Goal: Task Accomplishment & Management: Manage account settings

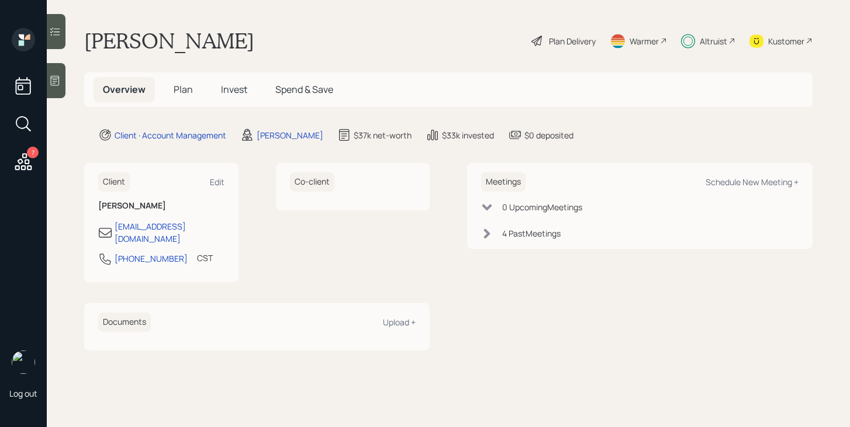
click at [577, 45] on div "Plan Delivery" at bounding box center [572, 41] width 47 height 12
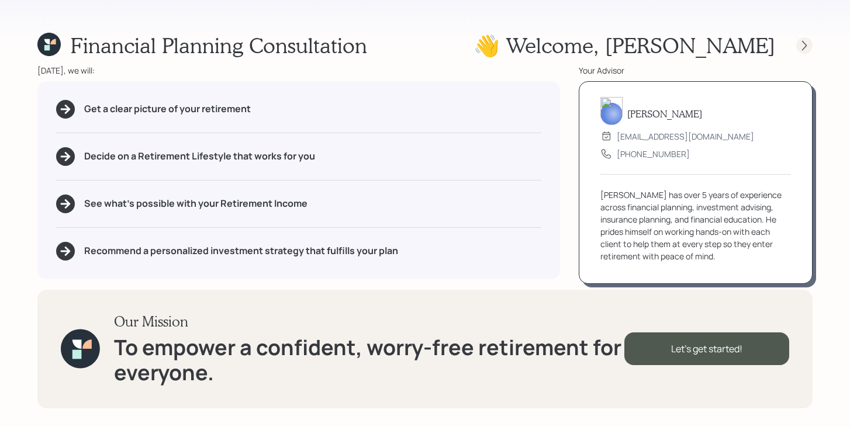
click at [806, 44] on icon at bounding box center [804, 46] width 12 height 12
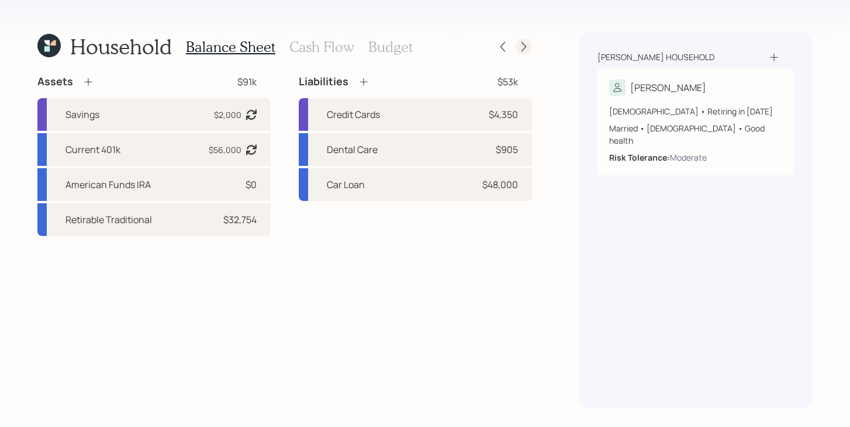
click at [526, 50] on icon at bounding box center [524, 47] width 12 height 12
